Goal: Task Accomplishment & Management: Manage account settings

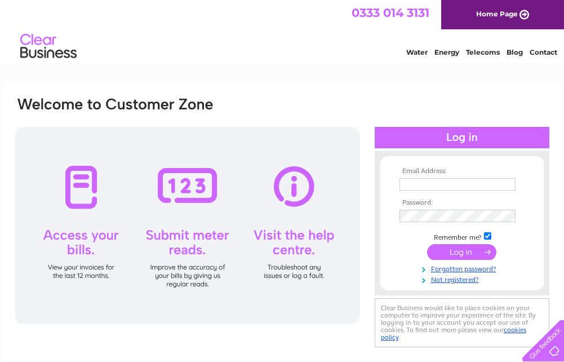
click at [426, 181] on input "text" at bounding box center [457, 184] width 116 height 12
type input "[EMAIL_ADDRESS][DOMAIN_NAME]"
click at [446, 251] on input "submit" at bounding box center [461, 252] width 69 height 16
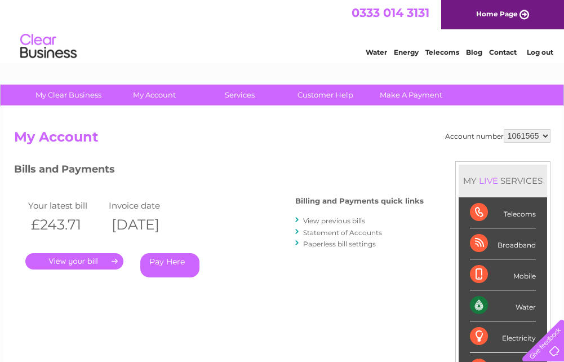
click at [75, 260] on link "." at bounding box center [74, 261] width 98 height 16
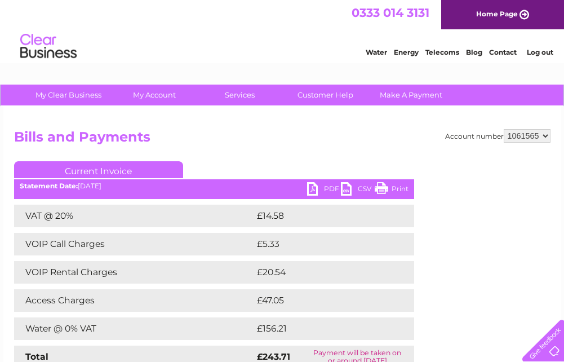
click at [310, 185] on link "PDF" at bounding box center [324, 190] width 34 height 16
